Goal: Task Accomplishment & Management: Complete application form

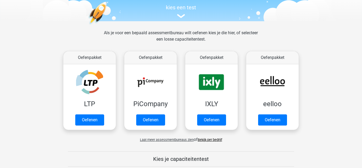
scroll to position [55, 0]
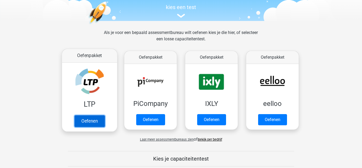
click at [95, 119] on link "Oefenen" at bounding box center [90, 121] width 30 height 12
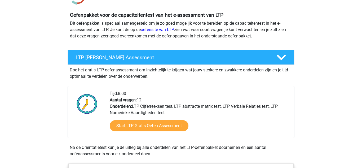
scroll to position [53, 0]
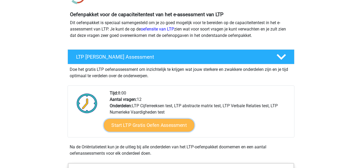
click at [171, 129] on link "Start LTP Gratis Oefen Assessment" at bounding box center [149, 125] width 91 height 13
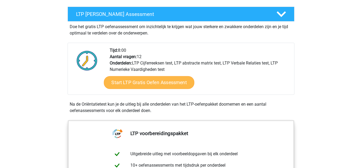
scroll to position [94, 0]
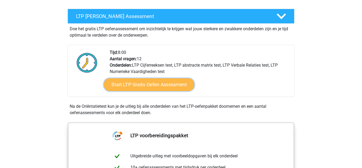
click at [121, 87] on link "Start LTP Gratis Oefen Assessment" at bounding box center [149, 84] width 91 height 13
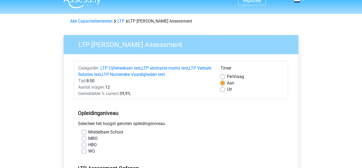
scroll to position [8, 0]
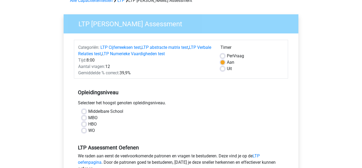
scroll to position [30, 0]
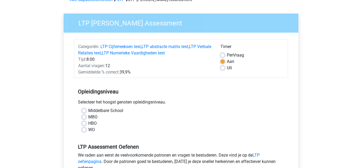
click at [88, 118] on label "MBO" at bounding box center [92, 117] width 9 height 6
click at [84, 118] on input "MBO" at bounding box center [84, 116] width 4 height 5
radio input "true"
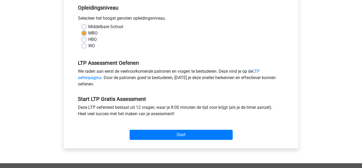
scroll to position [116, 0]
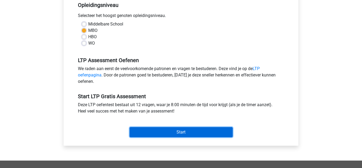
click at [226, 136] on input "Start" at bounding box center [181, 132] width 103 height 10
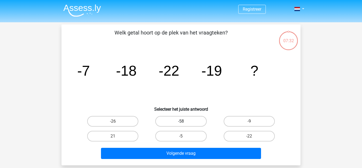
click at [177, 124] on label "-58" at bounding box center [180, 121] width 51 height 11
click at [181, 124] on input "-58" at bounding box center [182, 122] width 3 height 3
radio input "true"
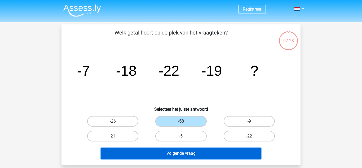
click at [151, 158] on button "Volgende vraag" at bounding box center [181, 153] width 161 height 11
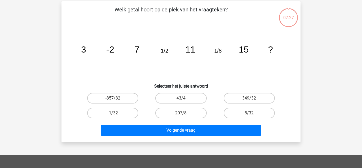
scroll to position [24, 0]
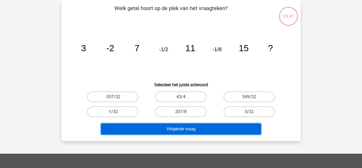
click at [248, 133] on button "Volgende vraag" at bounding box center [181, 128] width 161 height 11
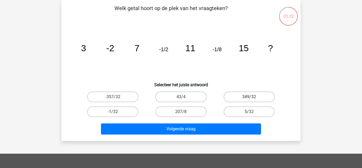
click at [264, 99] on label "349/32" at bounding box center [249, 97] width 51 height 11
click at [253, 99] on input "349/32" at bounding box center [250, 98] width 3 height 3
radio input "true"
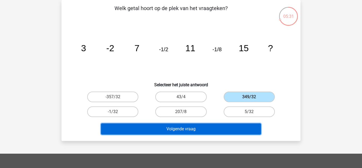
click at [245, 131] on button "Volgende vraag" at bounding box center [181, 128] width 161 height 11
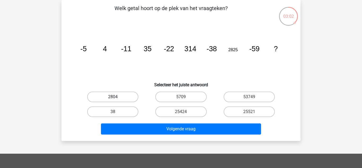
click at [107, 99] on label "2804" at bounding box center [112, 97] width 51 height 11
click at [113, 99] on input "2804" at bounding box center [114, 98] width 3 height 3
radio input "true"
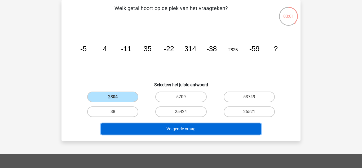
click at [140, 130] on button "Volgende vraag" at bounding box center [181, 128] width 161 height 11
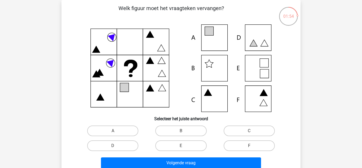
click at [261, 65] on icon at bounding box center [181, 68] width 214 height 88
click at [263, 66] on icon at bounding box center [181, 68] width 214 height 88
click at [197, 144] on label "E" at bounding box center [180, 145] width 51 height 11
click at [185, 146] on input "E" at bounding box center [182, 147] width 3 height 3
radio input "true"
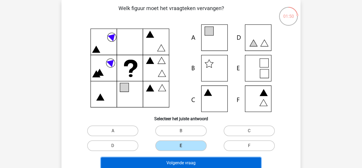
click at [241, 164] on button "Volgende vraag" at bounding box center [181, 162] width 161 height 11
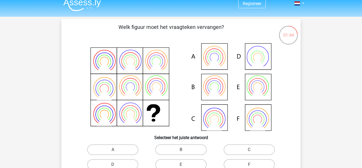
scroll to position [5, 0]
click at [256, 150] on label "C" at bounding box center [249, 150] width 51 height 11
click at [253, 150] on input "C" at bounding box center [250, 151] width 3 height 3
radio input "true"
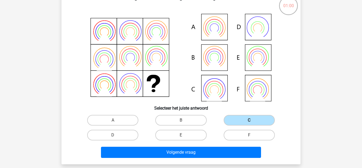
scroll to position [44, 0]
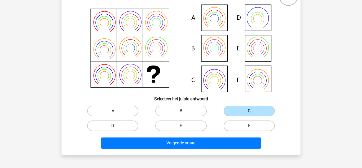
click at [263, 128] on label "F" at bounding box center [249, 125] width 51 height 11
click at [253, 128] on input "F" at bounding box center [250, 127] width 3 height 3
radio input "true"
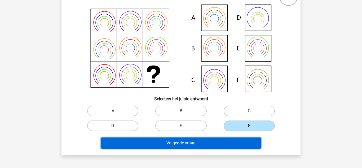
click at [249, 144] on button "Volgende vraag" at bounding box center [181, 142] width 161 height 11
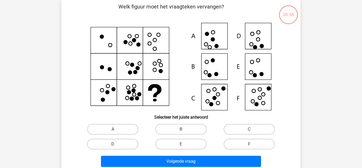
scroll to position [24, 0]
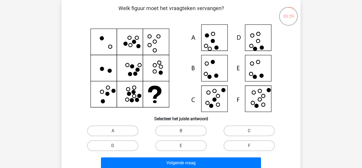
click at [251, 133] on input "C" at bounding box center [250, 132] width 3 height 3
radio input "true"
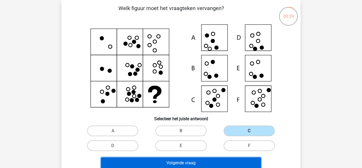
click at [249, 164] on button "Volgende vraag" at bounding box center [181, 162] width 161 height 11
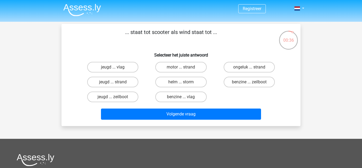
scroll to position [0, 0]
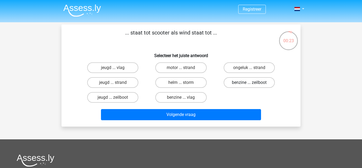
click at [266, 83] on label "benzine ... zeilboot" at bounding box center [249, 82] width 51 height 11
click at [253, 83] on input "benzine ... zeilboot" at bounding box center [250, 84] width 3 height 3
radio input "true"
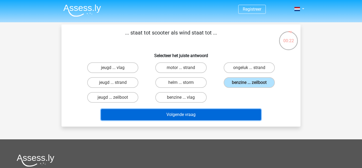
click at [254, 117] on button "Volgende vraag" at bounding box center [181, 114] width 161 height 11
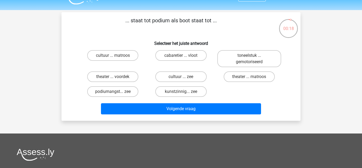
scroll to position [12, 0]
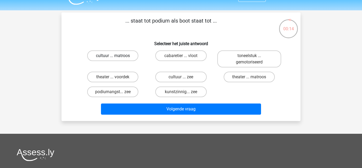
click at [123, 56] on label "cultuur ... matroos" at bounding box center [112, 55] width 51 height 11
click at [116, 56] on input "cultuur ... matroos" at bounding box center [114, 57] width 3 height 3
radio input "true"
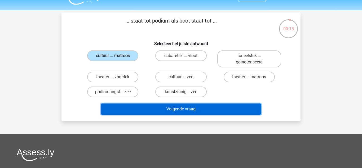
click at [146, 111] on button "Volgende vraag" at bounding box center [181, 108] width 161 height 11
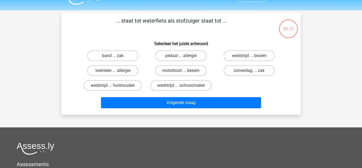
scroll to position [24, 0]
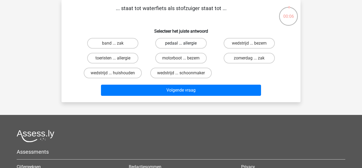
click at [187, 44] on label "pedaal ... allergie" at bounding box center [180, 43] width 51 height 11
click at [185, 44] on input "pedaal ... allergie" at bounding box center [182, 44] width 3 height 3
radio input "true"
click at [183, 59] on input "motorboot ... bezem" at bounding box center [182, 59] width 3 height 3
radio input "true"
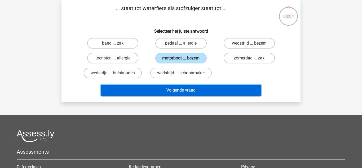
click at [170, 95] on button "Volgende vraag" at bounding box center [181, 90] width 161 height 11
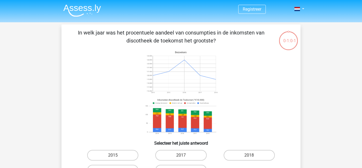
scroll to position [24, 0]
